Goal: Obtain resource: Download file/media

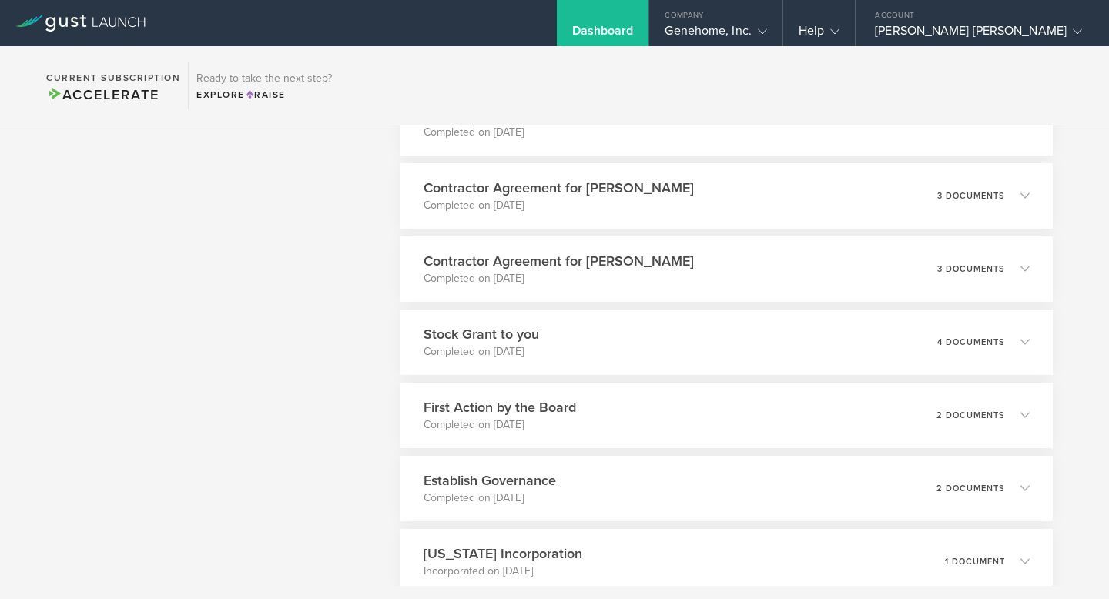
scroll to position [1056, 0]
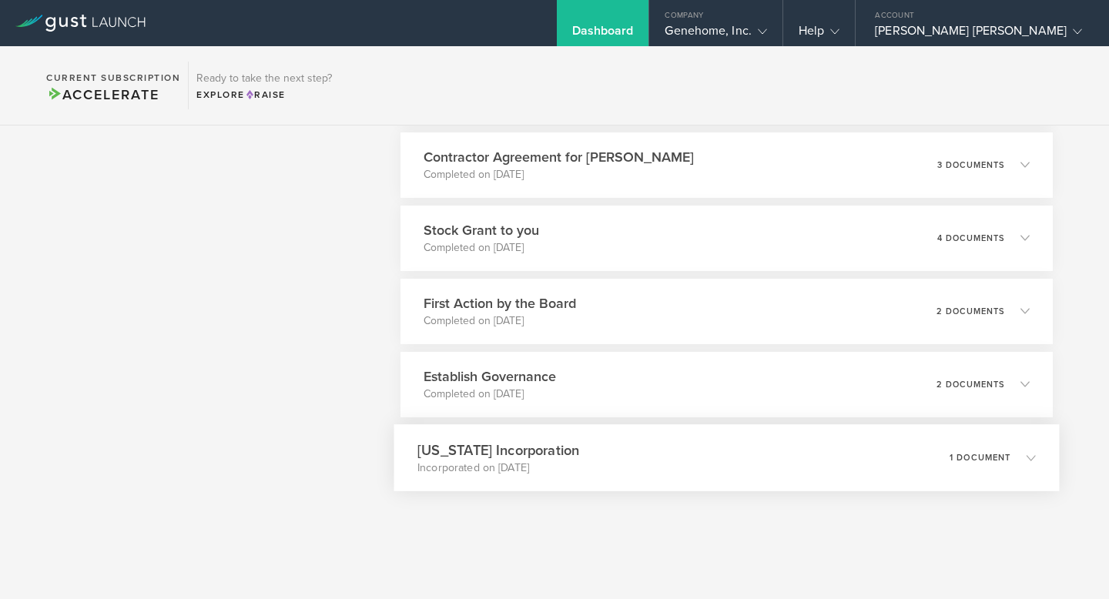
click at [579, 464] on div "[US_STATE] Incorporation Incorporated on [DATE] 1 document" at bounding box center [727, 457] width 666 height 67
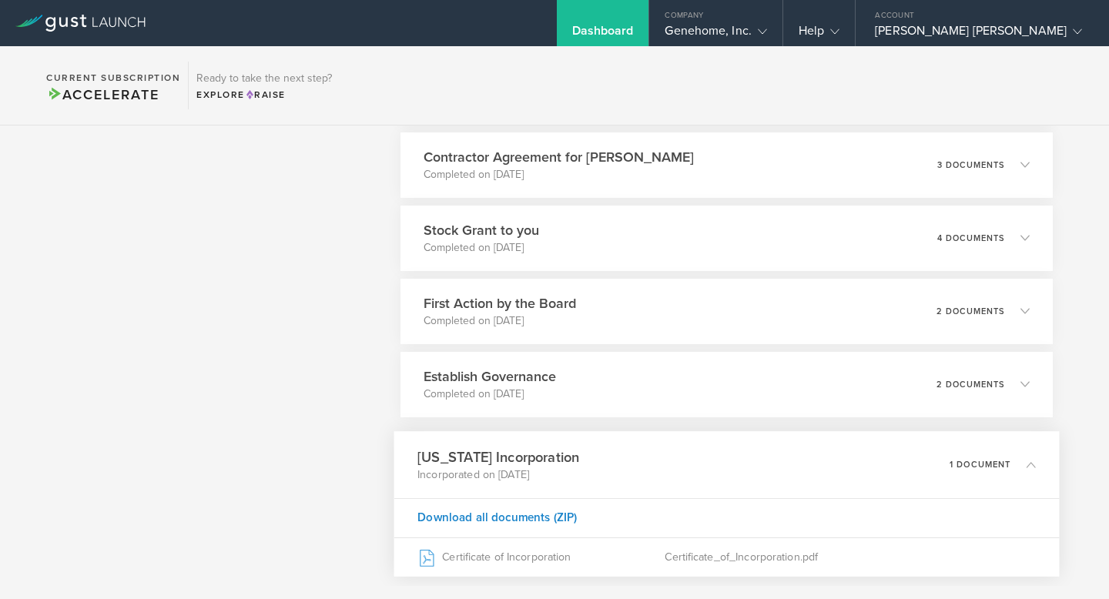
scroll to position [1092, 0]
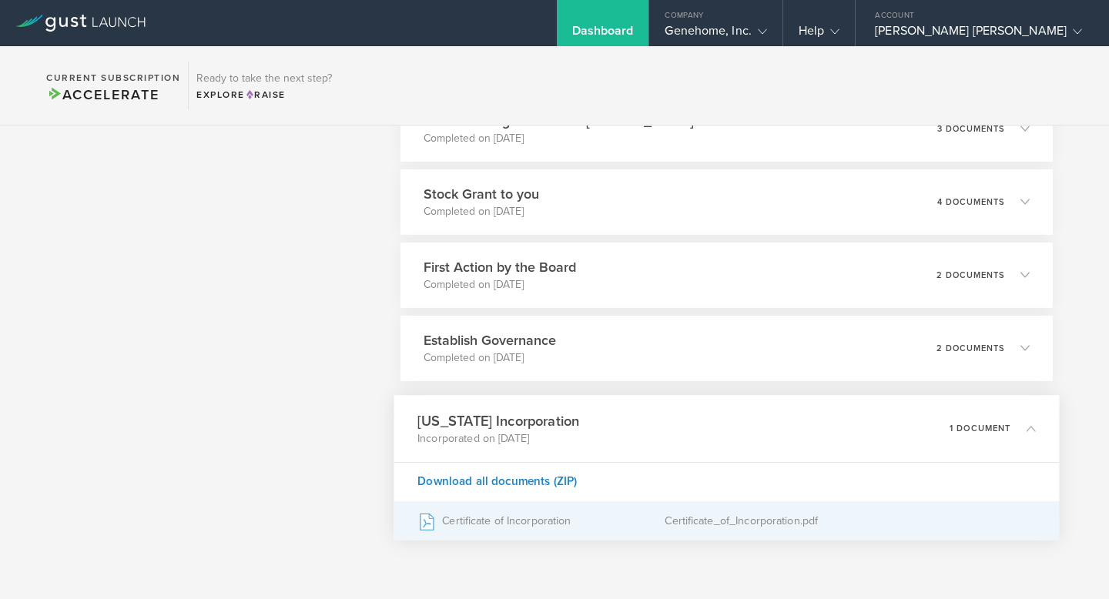
click at [520, 534] on div "Certificate of Incorporation" at bounding box center [541, 521] width 247 height 39
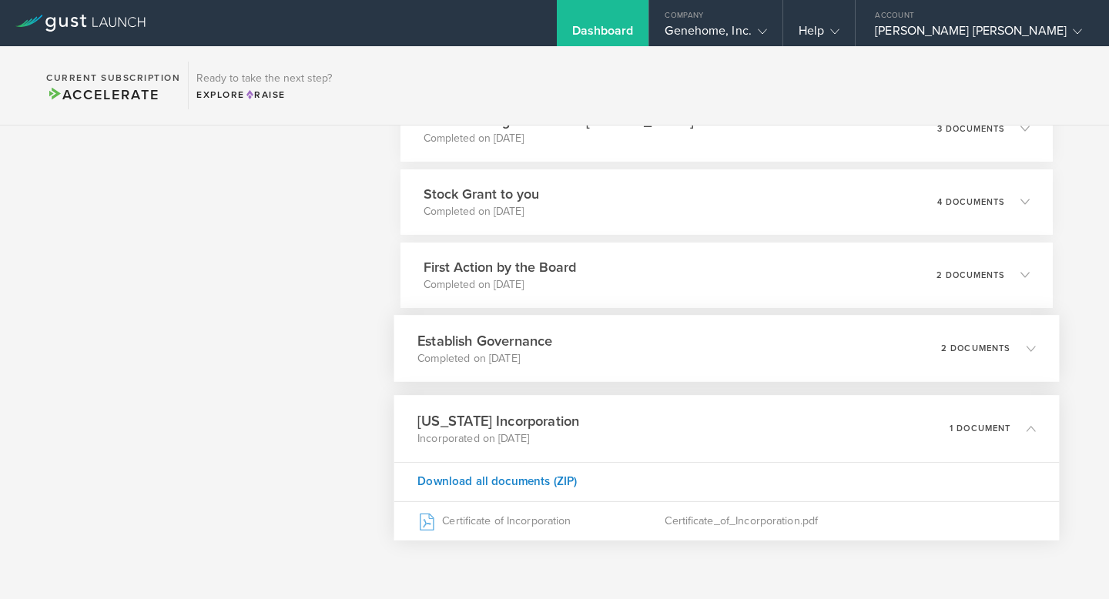
click at [505, 353] on p "Completed on [DATE]" at bounding box center [485, 358] width 135 height 15
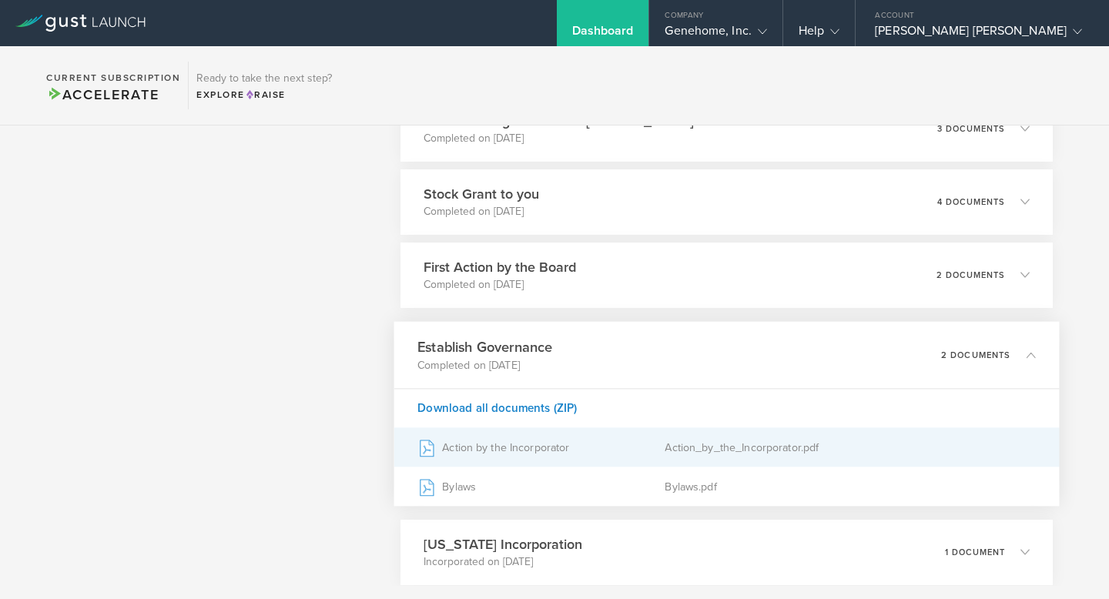
click at [515, 455] on div "Action by the Incorporator" at bounding box center [541, 447] width 247 height 39
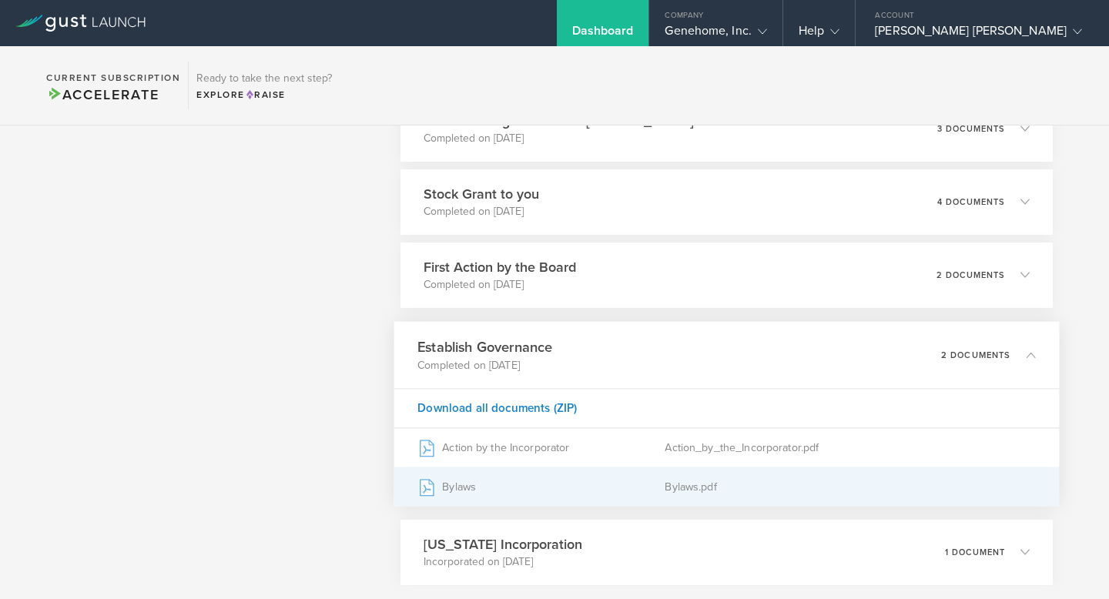
click at [490, 481] on div "Bylaws" at bounding box center [541, 487] width 247 height 39
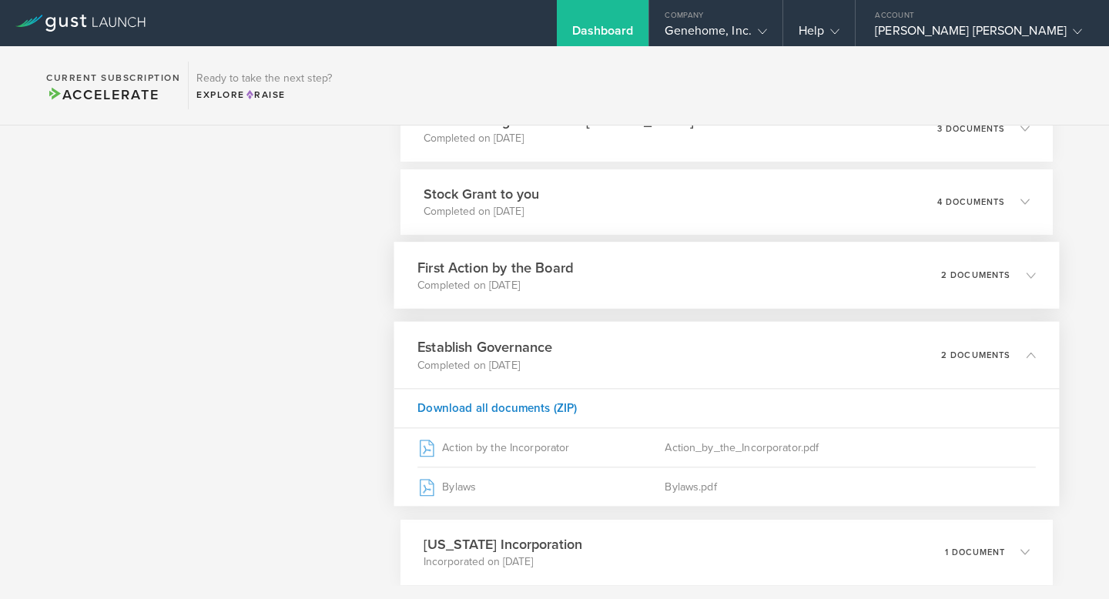
click at [510, 267] on h3 "First Action by the Board" at bounding box center [496, 267] width 156 height 21
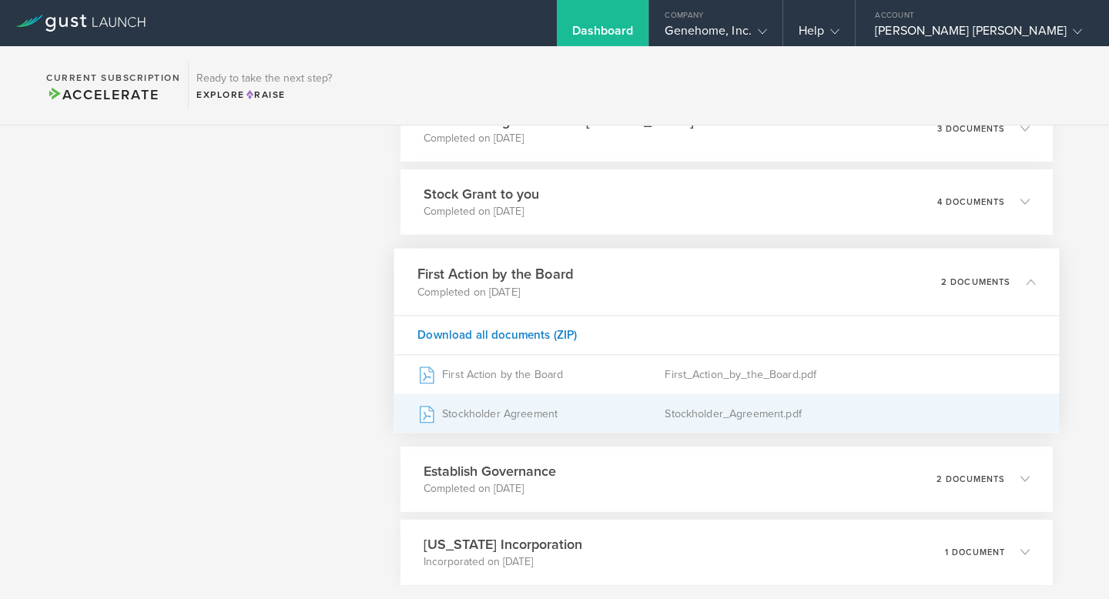
click at [533, 417] on div "Stockholder Agreement" at bounding box center [541, 413] width 247 height 39
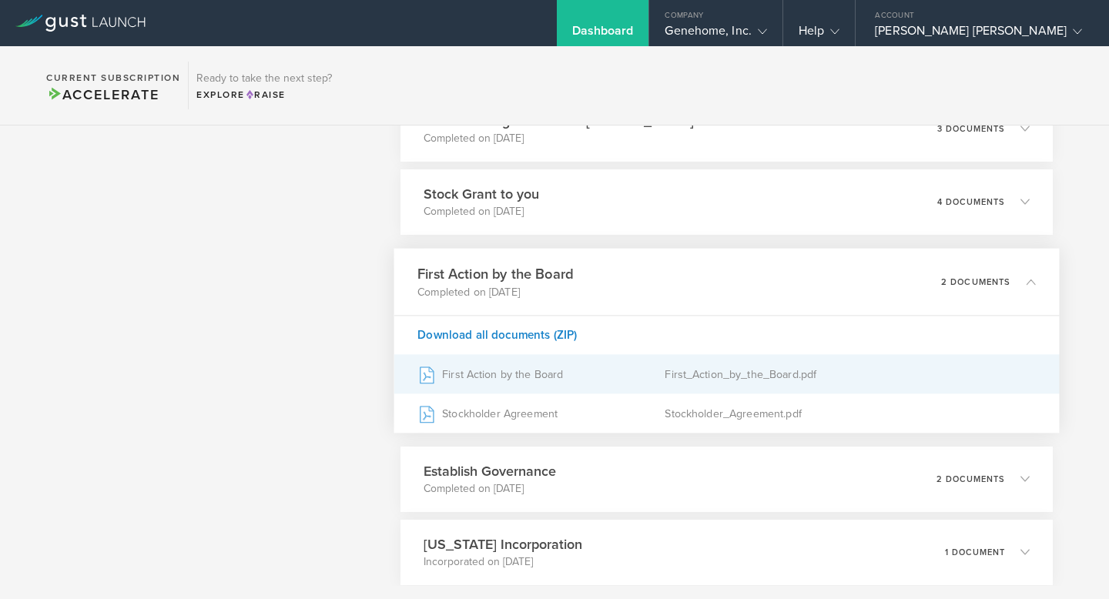
click at [590, 368] on div "First Action by the Board" at bounding box center [541, 374] width 247 height 39
